Goal: Information Seeking & Learning: Learn about a topic

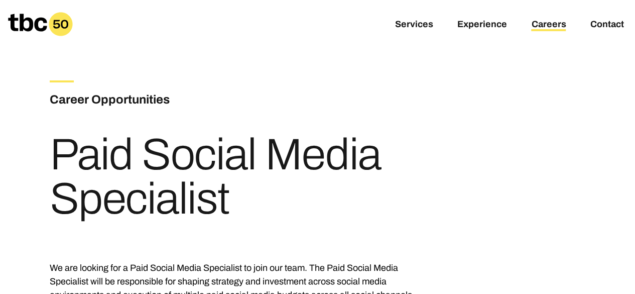
click at [550, 25] on link "Careers" at bounding box center [548, 25] width 35 height 12
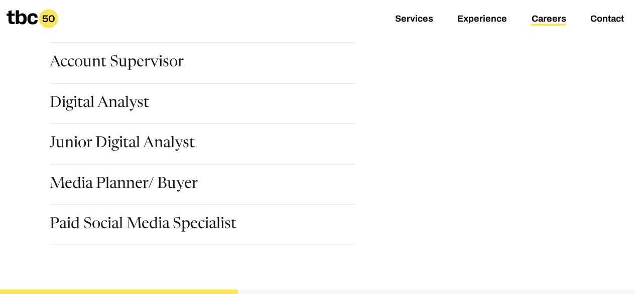
scroll to position [301, 0]
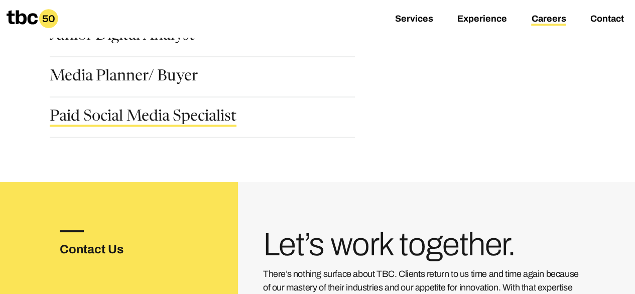
click at [158, 123] on link "Paid Social Media Specialist" at bounding box center [143, 117] width 187 height 17
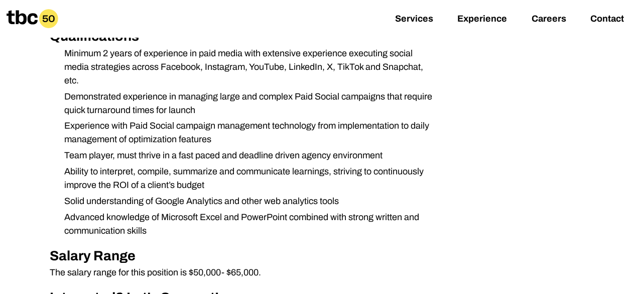
scroll to position [602, 0]
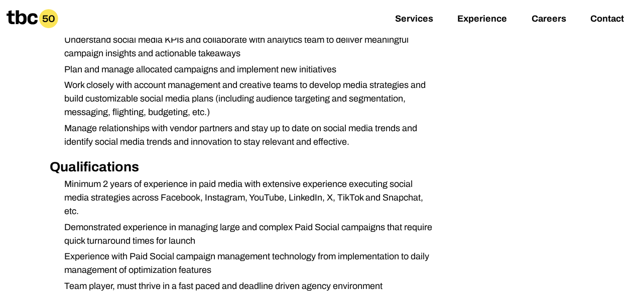
scroll to position [552, 0]
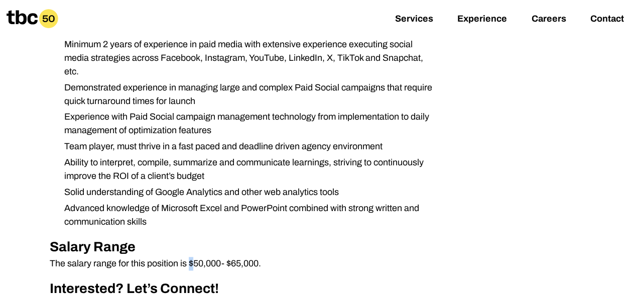
click at [191, 263] on p "The salary range for this position is $50,000- $65,000." at bounding box center [242, 263] width 385 height 14
click at [190, 262] on p "The salary range for this position is $50,000- $65,000." at bounding box center [242, 263] width 385 height 14
drag, startPoint x: 190, startPoint y: 262, endPoint x: 251, endPoint y: 263, distance: 61.2
click at [251, 263] on p "The salary range for this position is $50,000- $65,000." at bounding box center [242, 263] width 385 height 14
